Goal: Check status: Check status

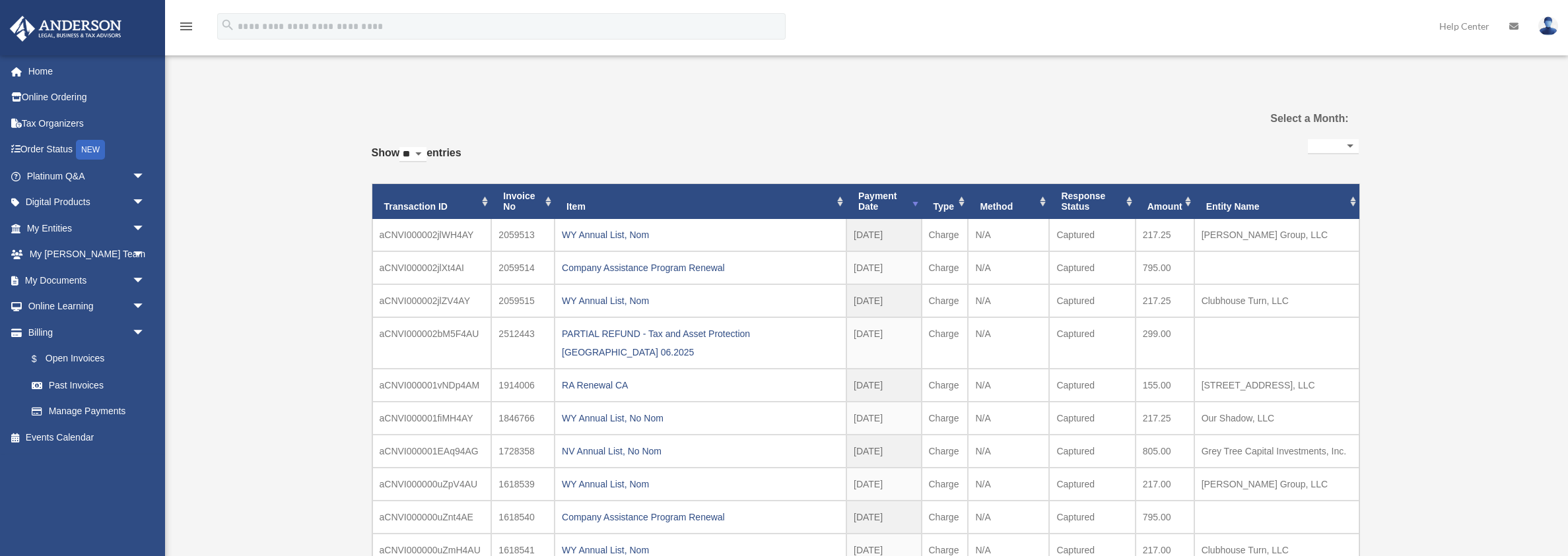
select select
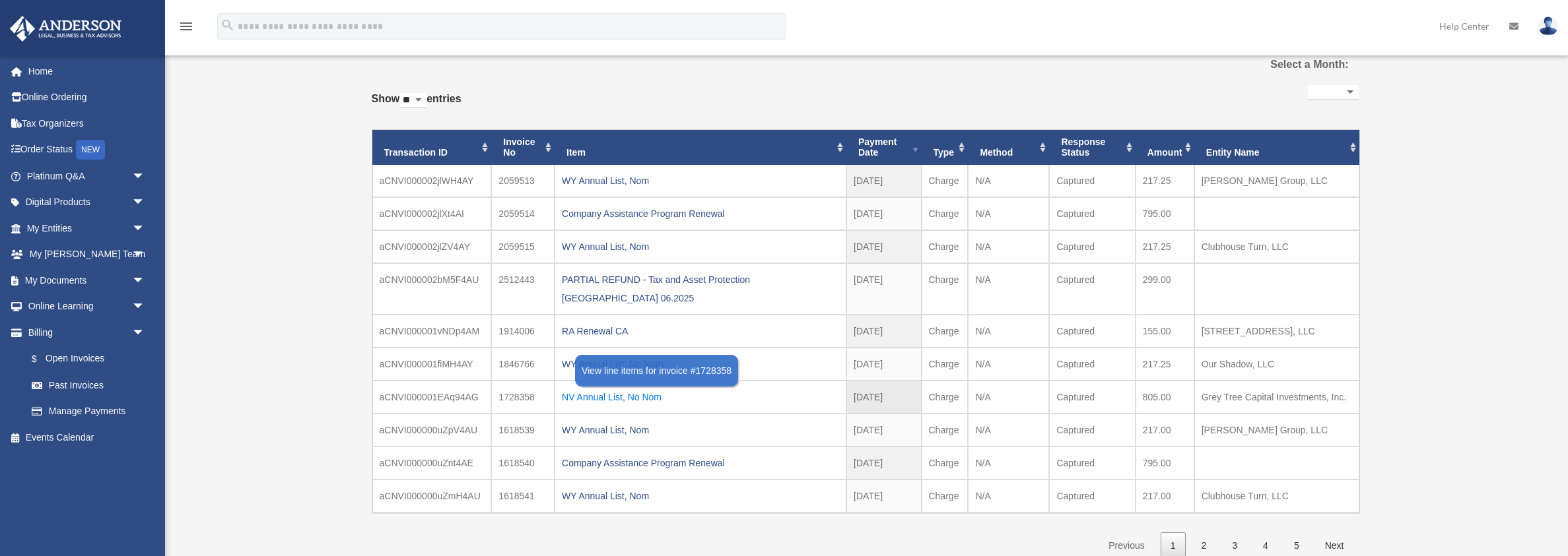
click at [708, 388] on div "NV Annual List, No Nom" at bounding box center [700, 397] width 277 height 19
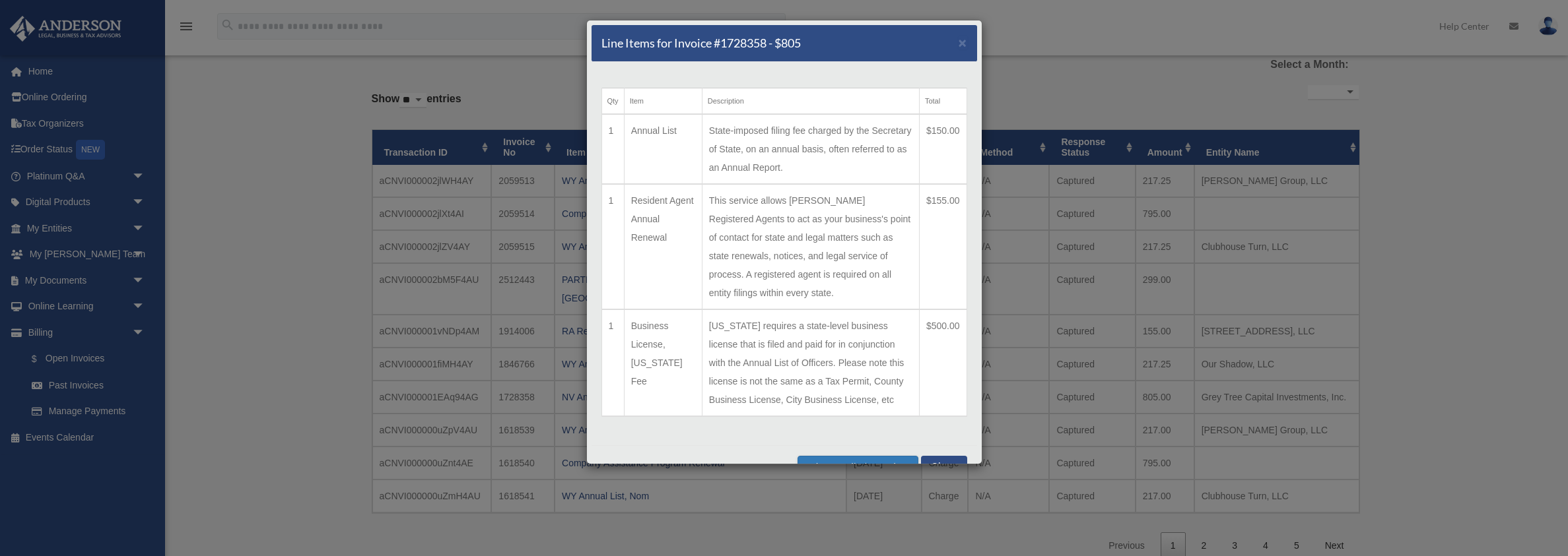
click at [633, 201] on td "Resident Agent Annual Renewal" at bounding box center [662, 247] width 78 height 125
click at [633, 209] on td "Resident Agent Annual Renewal" at bounding box center [662, 247] width 78 height 125
drag, startPoint x: 631, startPoint y: 196, endPoint x: 670, endPoint y: 256, distance: 71.6
click at [672, 256] on td "Resident Agent Annual Renewal" at bounding box center [662, 247] width 78 height 125
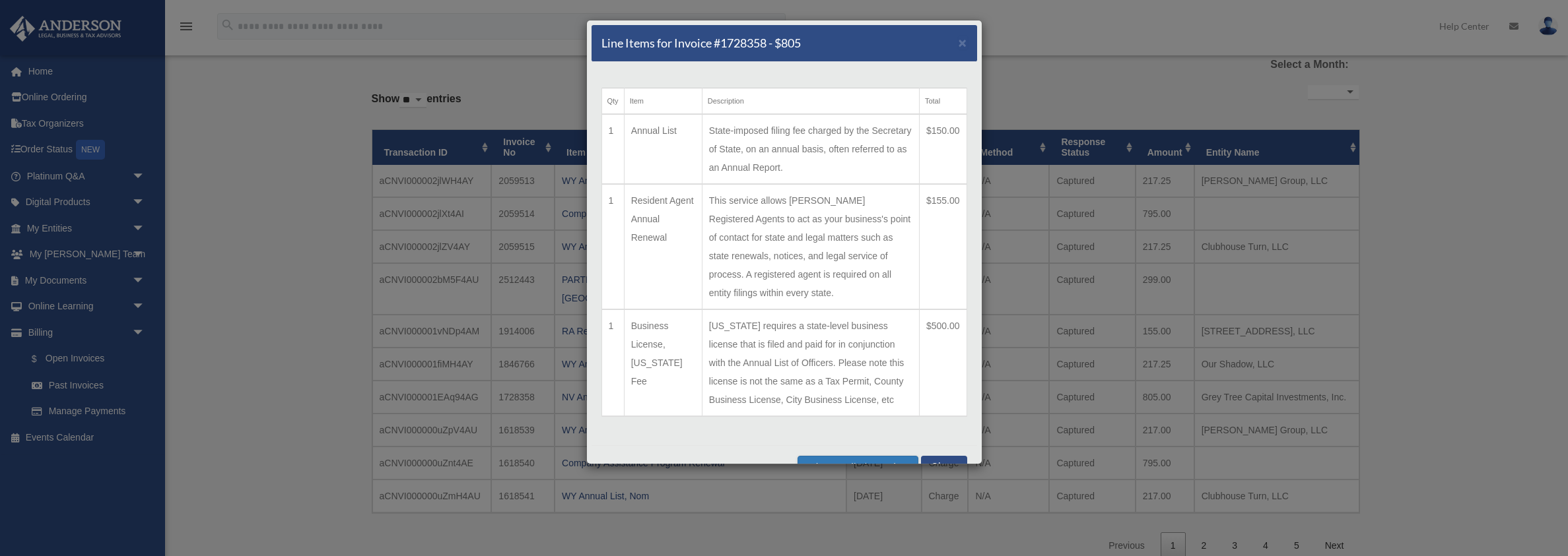
copy td "Resident Agent Annual Renewal"
click at [651, 131] on td "Annual List" at bounding box center [662, 149] width 78 height 70
copy td "Annual List"
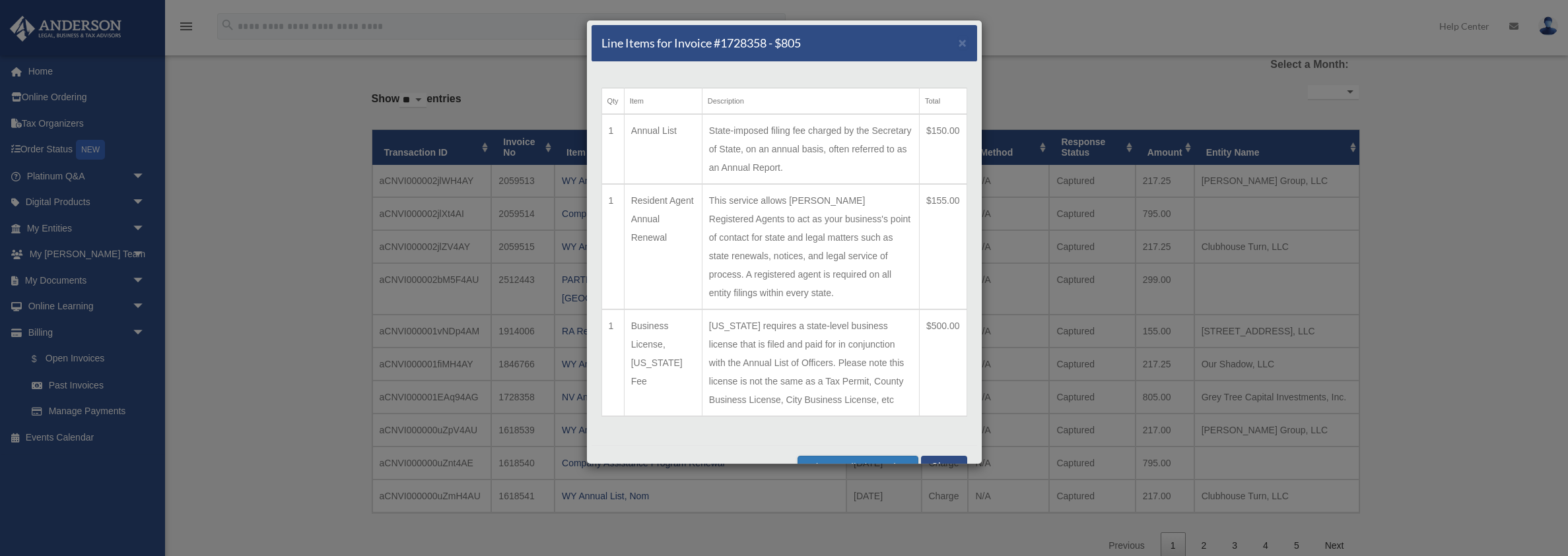
click at [634, 310] on td "Business License, [US_STATE] Fee" at bounding box center [662, 363] width 78 height 107
drag, startPoint x: 632, startPoint y: 303, endPoint x: 686, endPoint y: 347, distance: 69.7
click at [686, 347] on td "Business License, [US_STATE] Fee" at bounding box center [662, 363] width 78 height 107
copy td "Business License, [US_STATE] Fee"
click at [948, 456] on button "Close" at bounding box center [944, 463] width 46 height 15
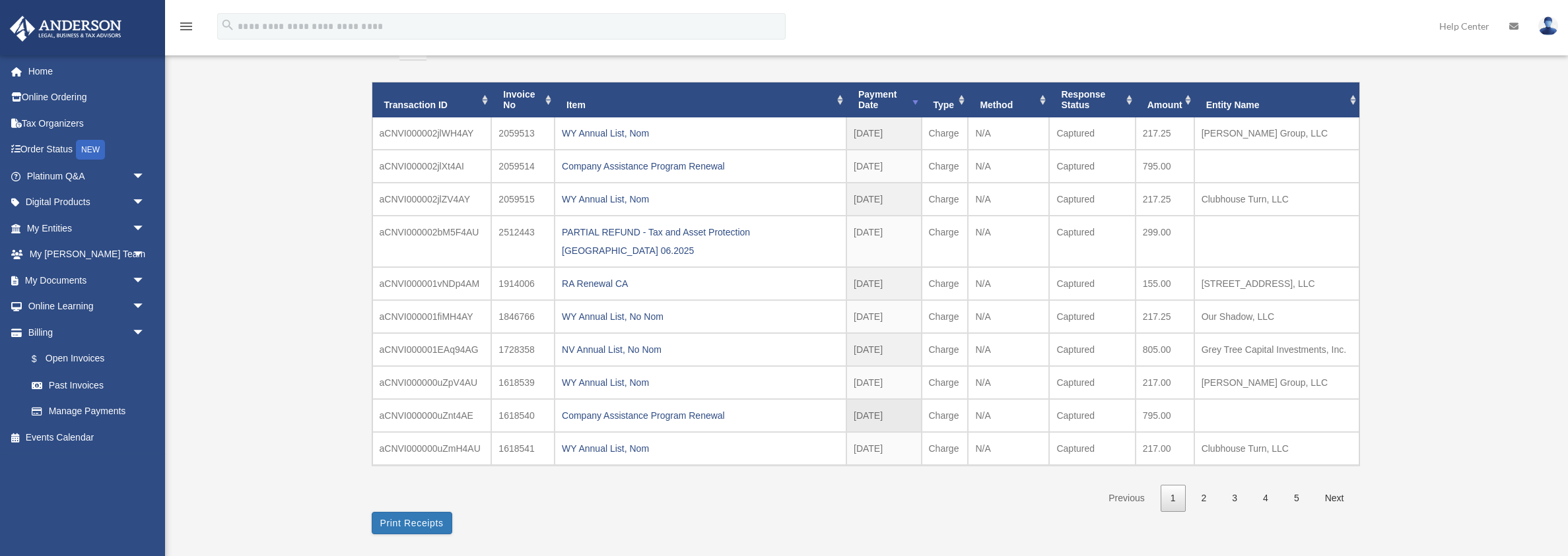
scroll to position [104, 0]
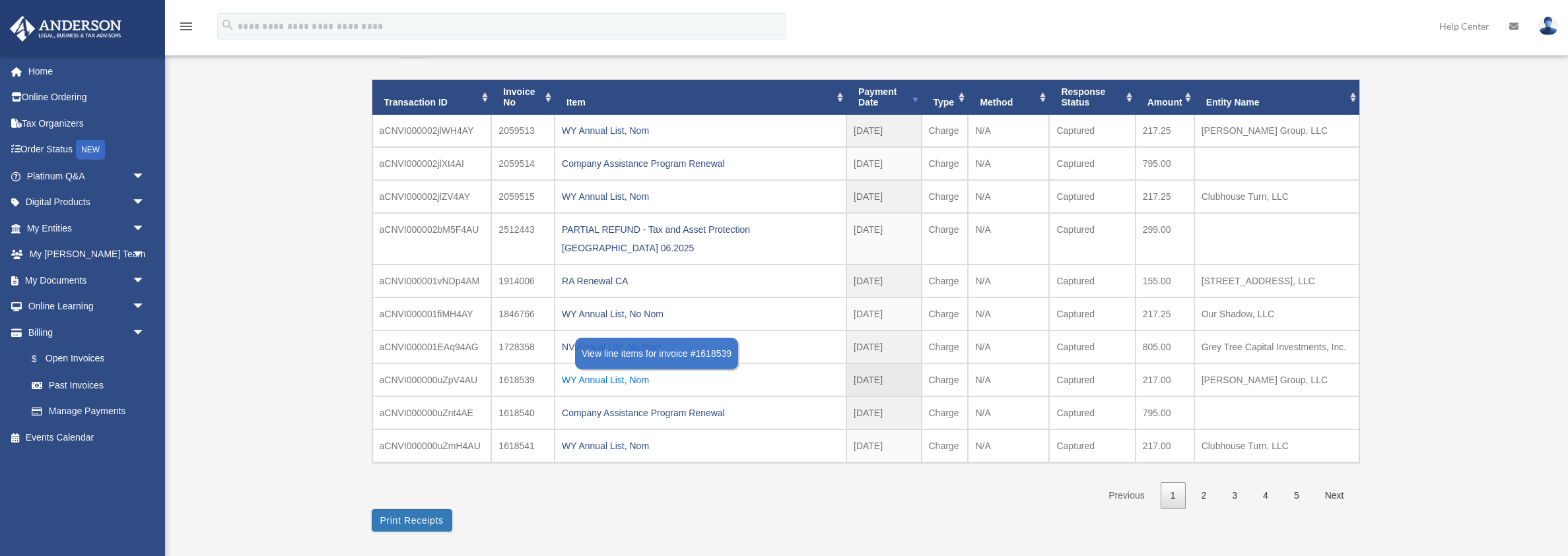
click at [620, 371] on div "WY Annual List, Nom" at bounding box center [700, 380] width 277 height 19
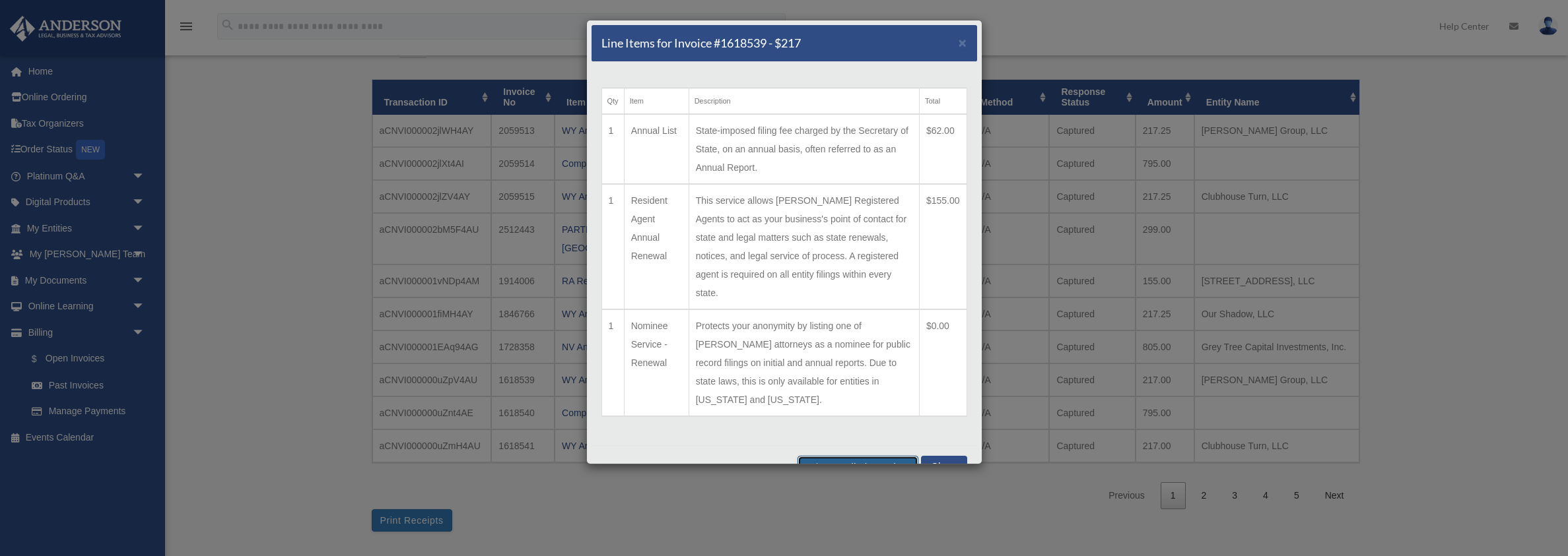
click at [874, 456] on button "Print Detailed Receipts" at bounding box center [858, 468] width 121 height 23
click at [963, 41] on span "×" at bounding box center [963, 42] width 9 height 15
